Goal: Find specific page/section: Find specific page/section

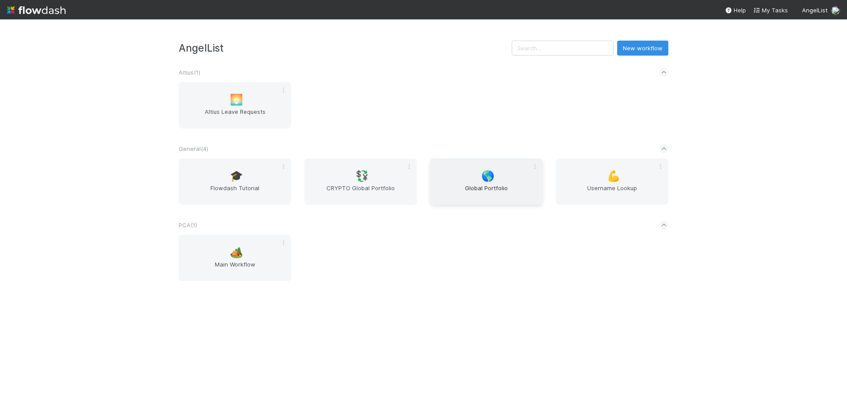
click at [492, 191] on span "Global Portfolio" at bounding box center [485, 192] width 105 height 18
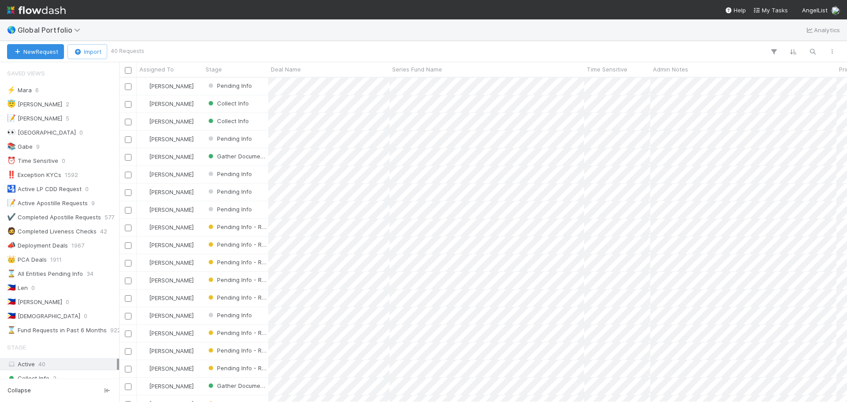
scroll to position [318, 721]
click at [50, 316] on div "🇵🇭 [PERSON_NAME] 0" at bounding box center [62, 315] width 110 height 11
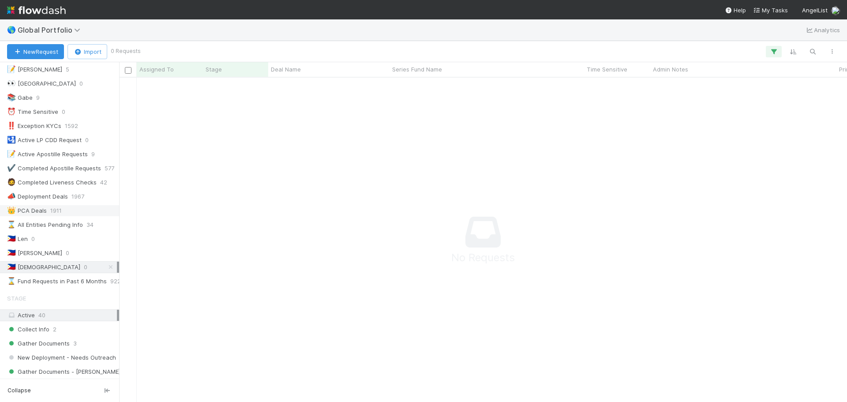
scroll to position [88, 0]
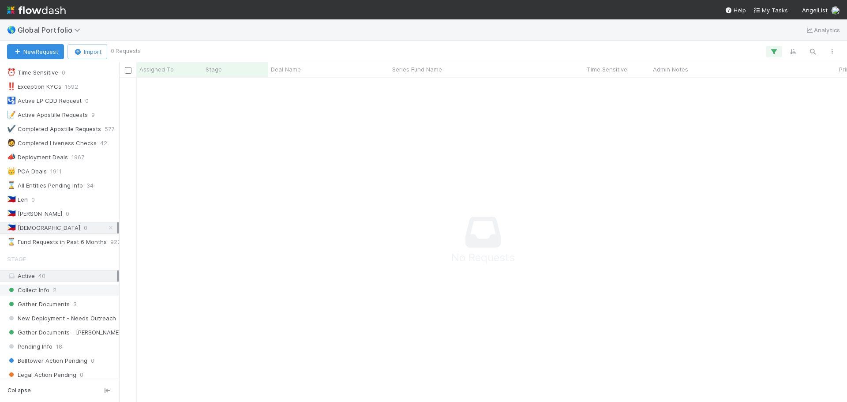
click at [51, 288] on div "Collect Info 2" at bounding box center [62, 289] width 110 height 11
click at [21, 31] on span "Global Portfolio" at bounding box center [51, 30] width 67 height 9
click at [6, 7] on div "Search workflows" at bounding box center [423, 201] width 847 height 402
click at [20, 12] on img at bounding box center [36, 10] width 59 height 15
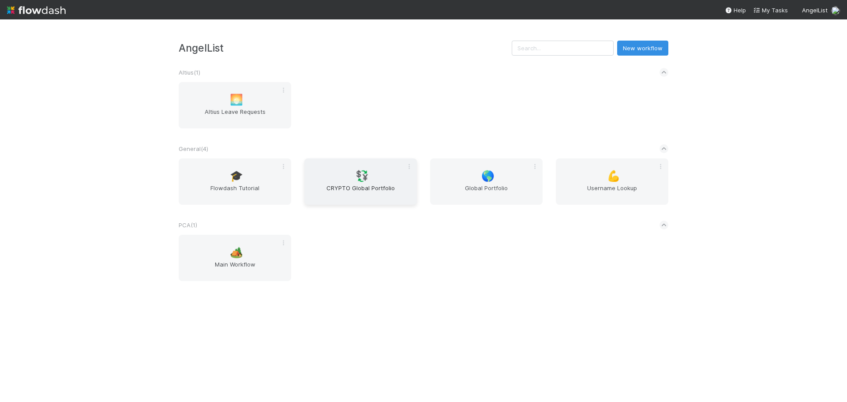
click at [358, 179] on span "💱" at bounding box center [361, 175] width 13 height 11
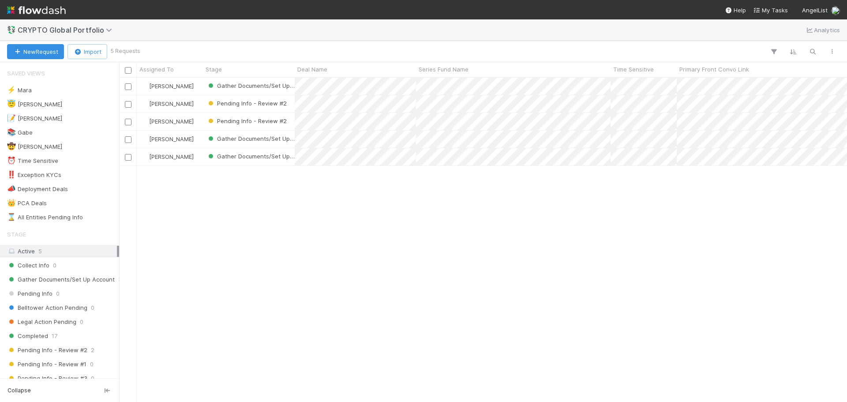
scroll to position [318, 721]
click at [55, 266] on span "0" at bounding box center [55, 265] width 4 height 11
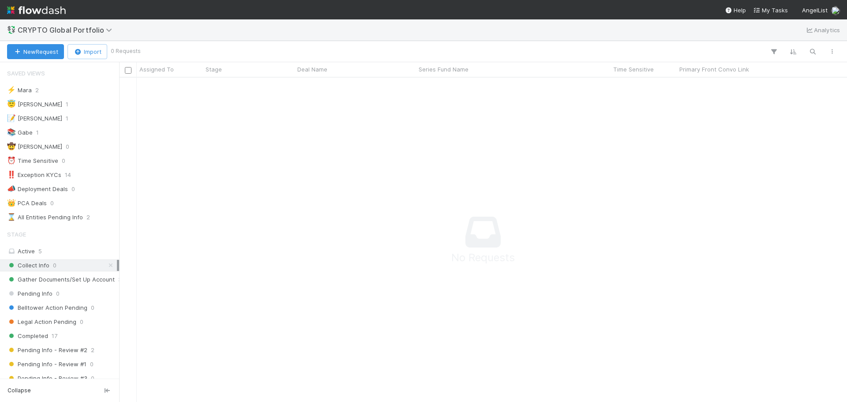
scroll to position [311, 721]
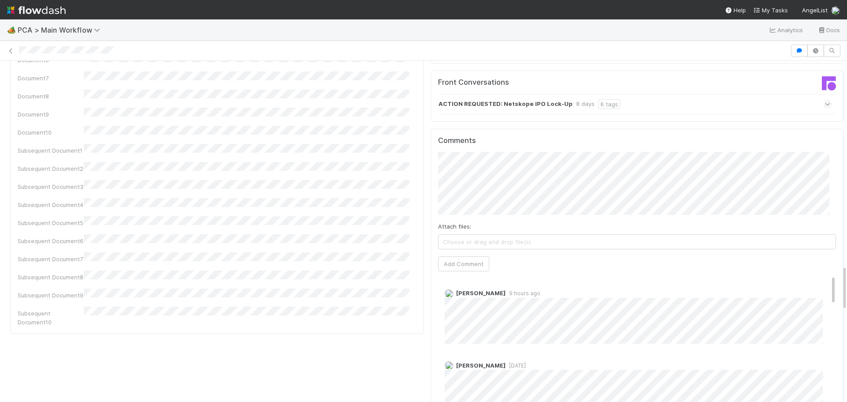
scroll to position [1543, 0]
